Goal: Check status: Check status

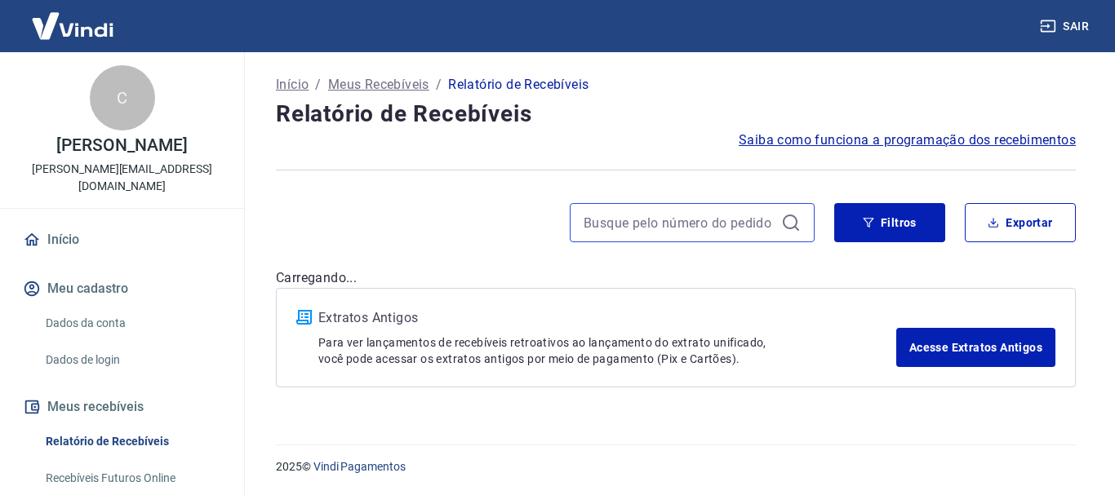
click at [667, 225] on input at bounding box center [679, 223] width 191 height 24
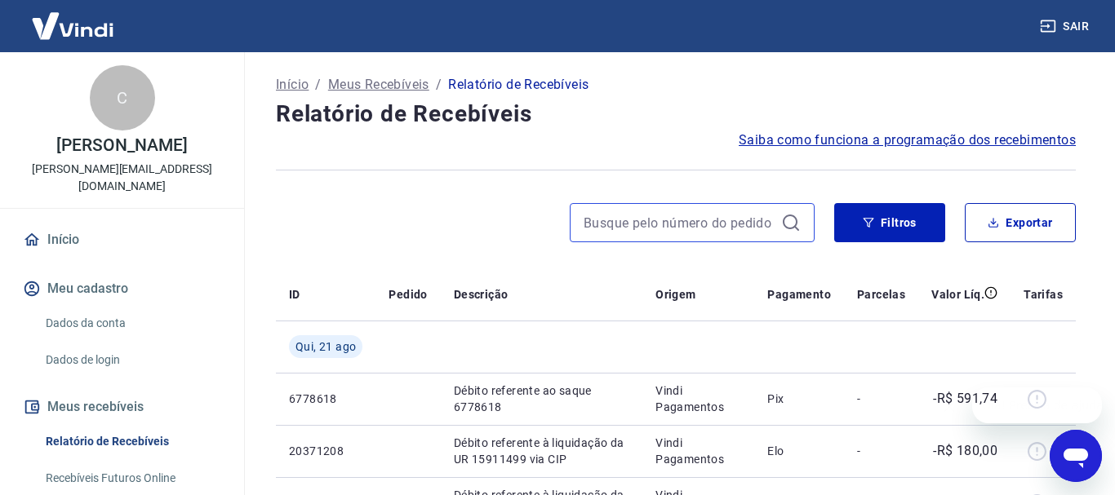
paste input "31216"
type input "31216"
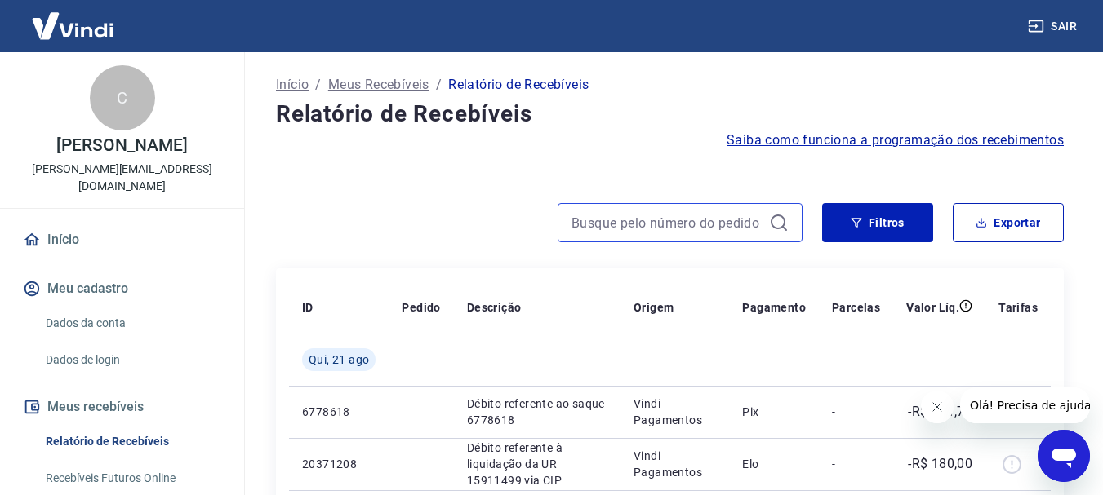
click at [656, 215] on input at bounding box center [666, 223] width 191 height 24
paste input "31216"
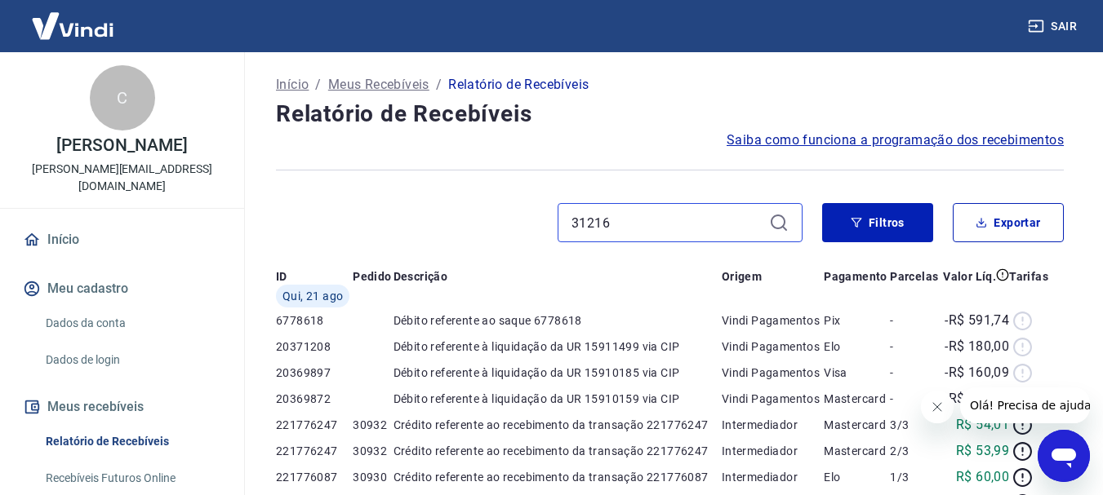
type input "31216"
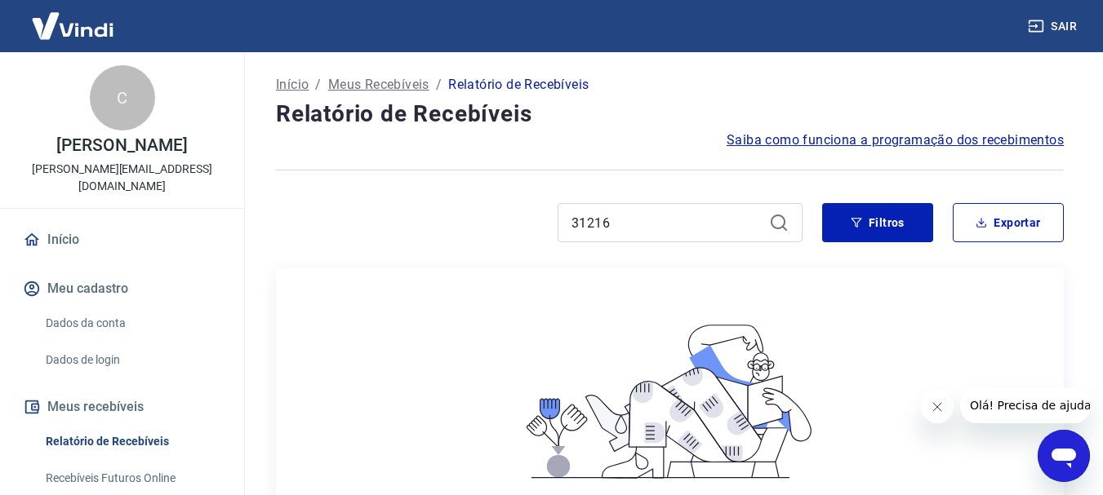
click at [771, 221] on icon at bounding box center [779, 223] width 20 height 20
click at [772, 221] on icon at bounding box center [778, 222] width 15 height 15
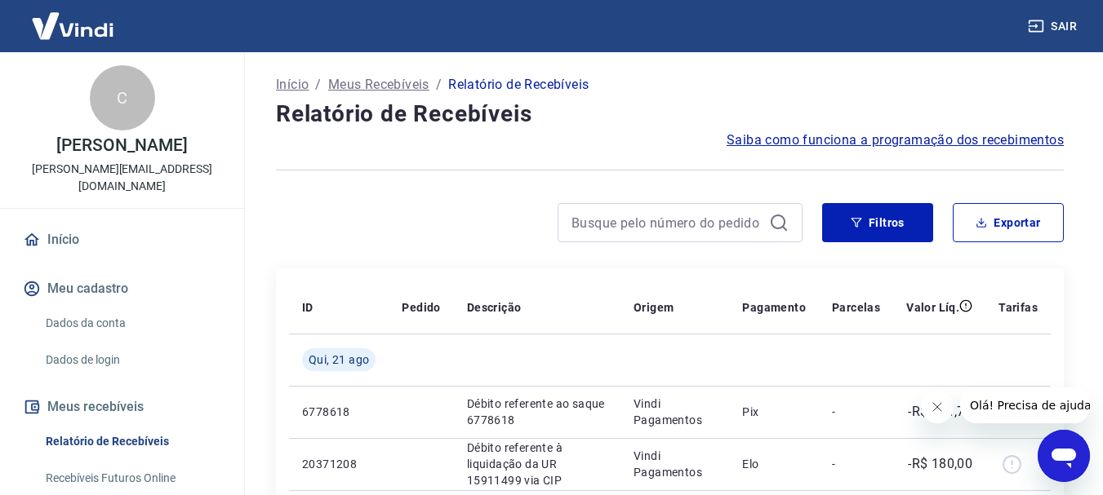
click at [695, 237] on div at bounding box center [680, 222] width 245 height 39
click at [631, 227] on input at bounding box center [666, 223] width 191 height 24
paste input "31216"
type input "31216"
click at [631, 226] on input "31216" at bounding box center [666, 223] width 191 height 24
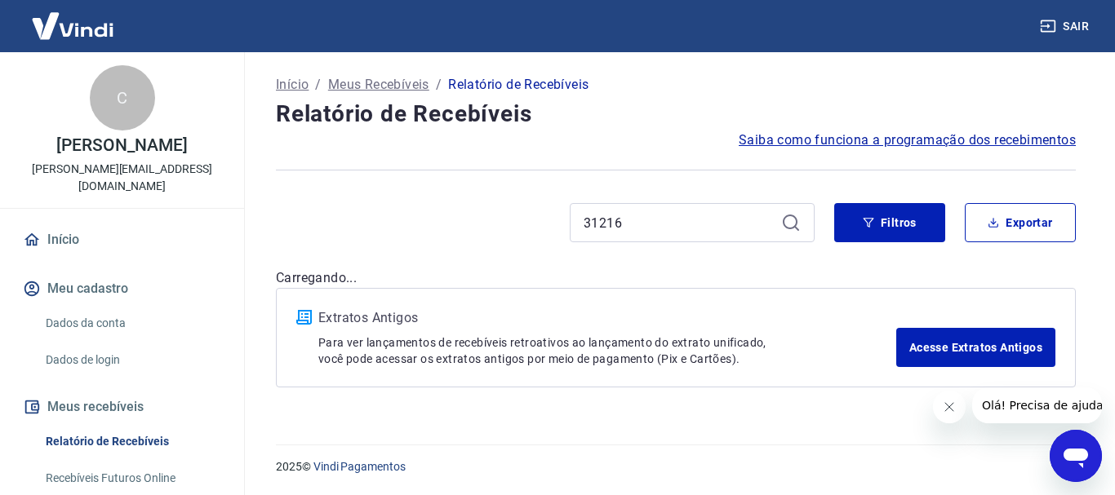
click at [799, 224] on div "31216" at bounding box center [692, 222] width 245 height 39
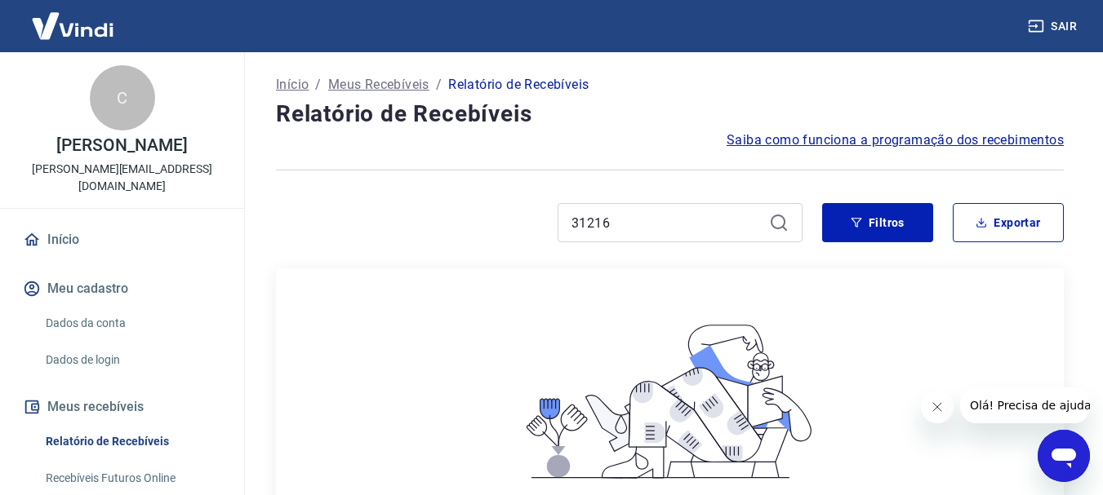
click at [772, 211] on div "31216" at bounding box center [680, 222] width 245 height 39
